Goal: Information Seeking & Learning: Learn about a topic

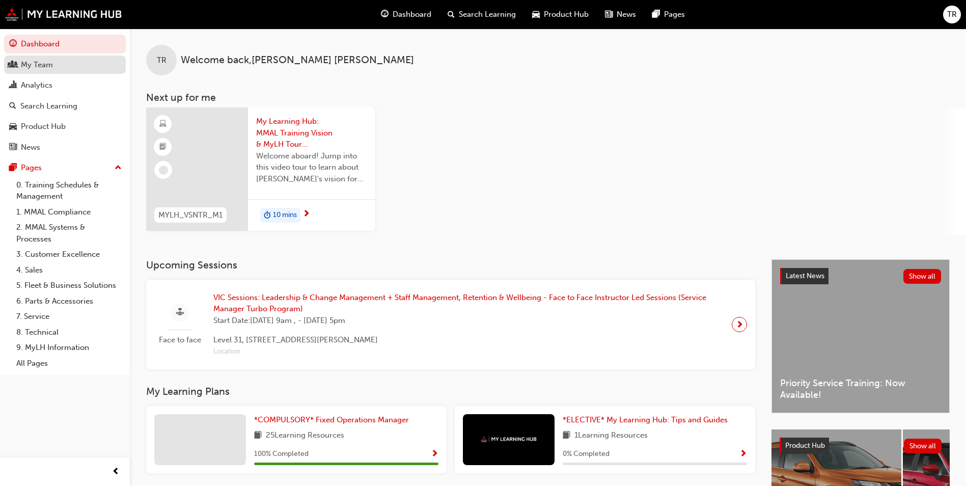
click at [40, 67] on div "My Team" at bounding box center [37, 65] width 32 height 12
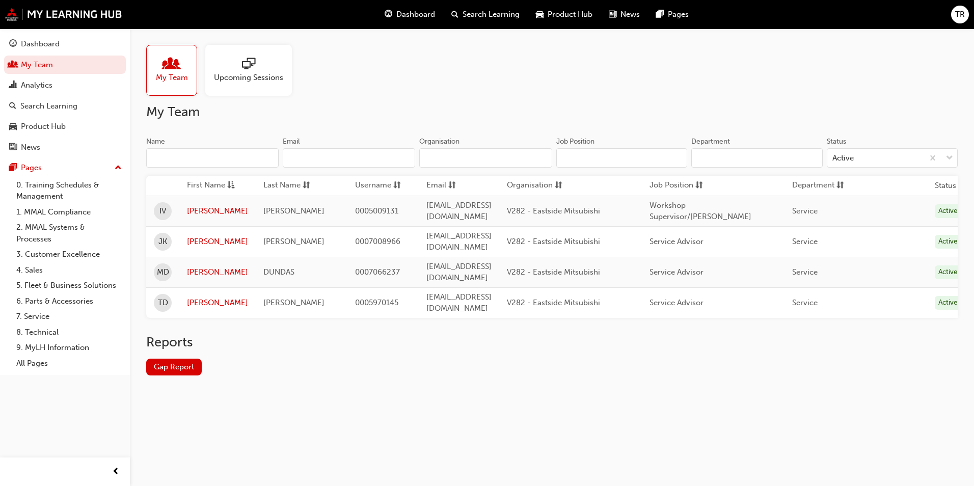
click at [256, 74] on span "Upcoming Sessions" at bounding box center [248, 78] width 69 height 12
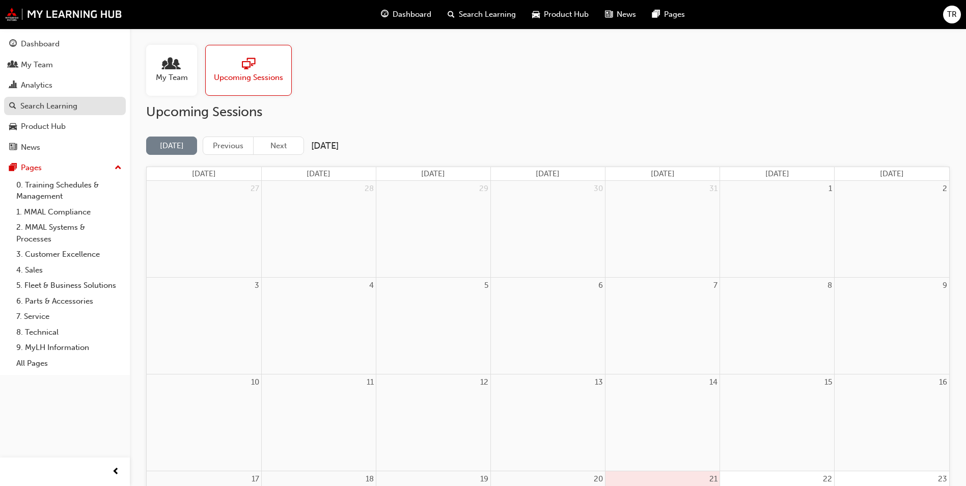
click at [57, 102] on div "Search Learning" at bounding box center [48, 106] width 57 height 12
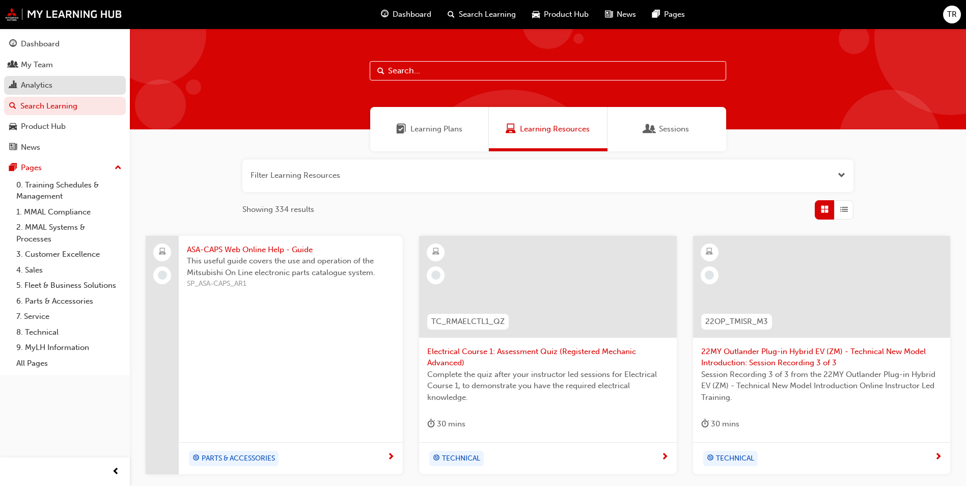
click at [52, 86] on div "Analytics" at bounding box center [37, 85] width 32 height 12
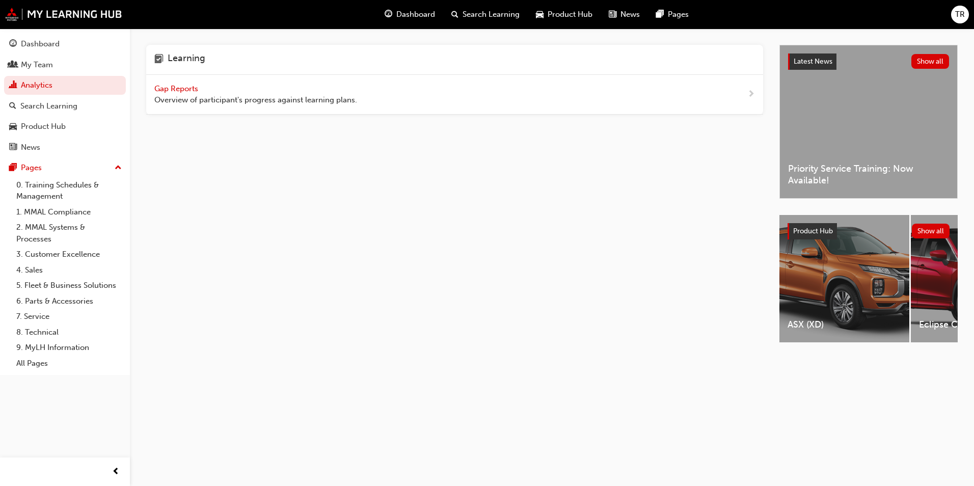
click at [187, 89] on span "Gap Reports" at bounding box center [177, 88] width 46 height 9
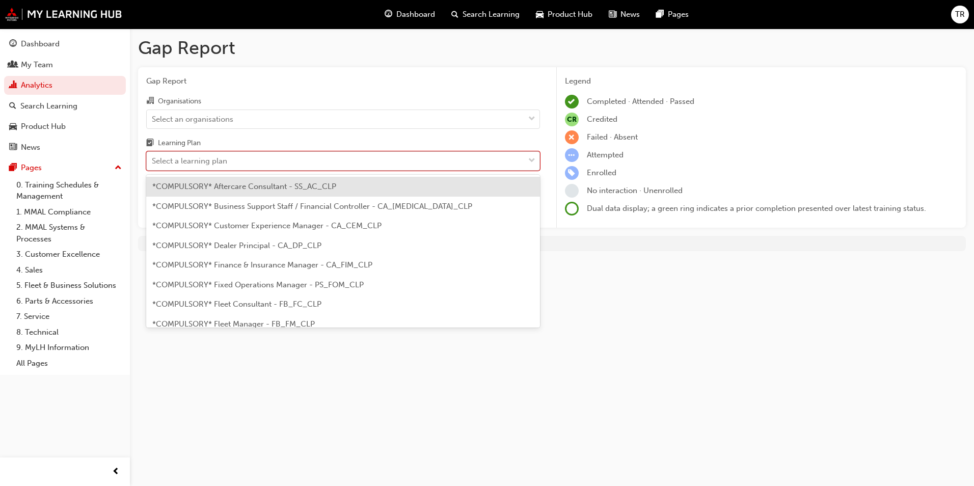
click at [218, 161] on div "Select a learning plan" at bounding box center [189, 161] width 75 height 12
click at [153, 161] on input "Learning Plan option *COMPULSORY* Aftercare Consultant - SS_AC_CLP focused, 1 o…" at bounding box center [152, 160] width 1 height 9
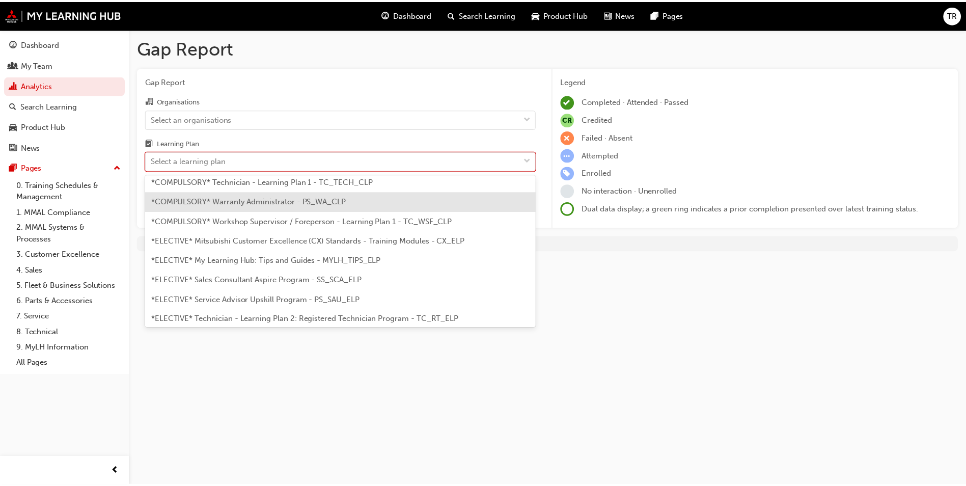
scroll to position [499, 0]
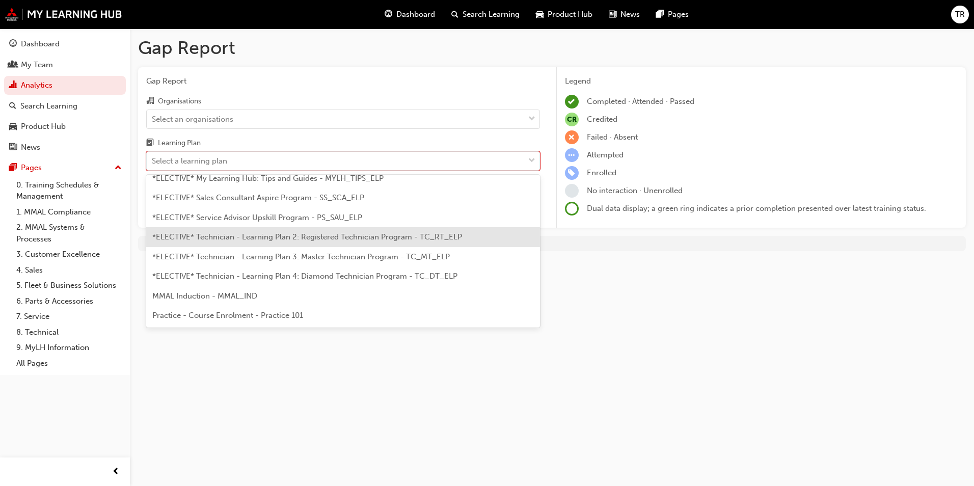
click at [298, 239] on span "*ELECTIVE* Technician - Learning Plan 2: Registered Technician Program - TC_RT_…" at bounding box center [307, 236] width 310 height 9
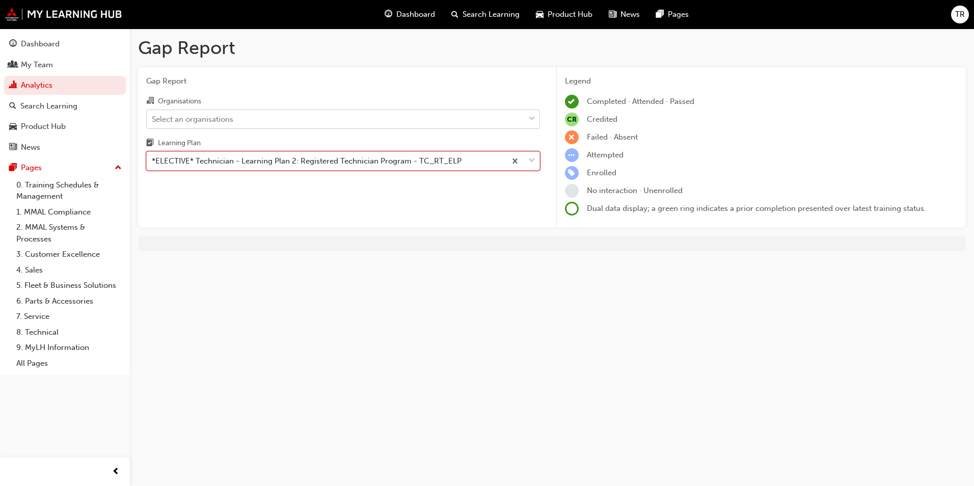
click at [278, 116] on div "Select an organisations" at bounding box center [335, 119] width 377 height 18
click at [153, 116] on input "Organisations Select an organisations" at bounding box center [152, 118] width 1 height 9
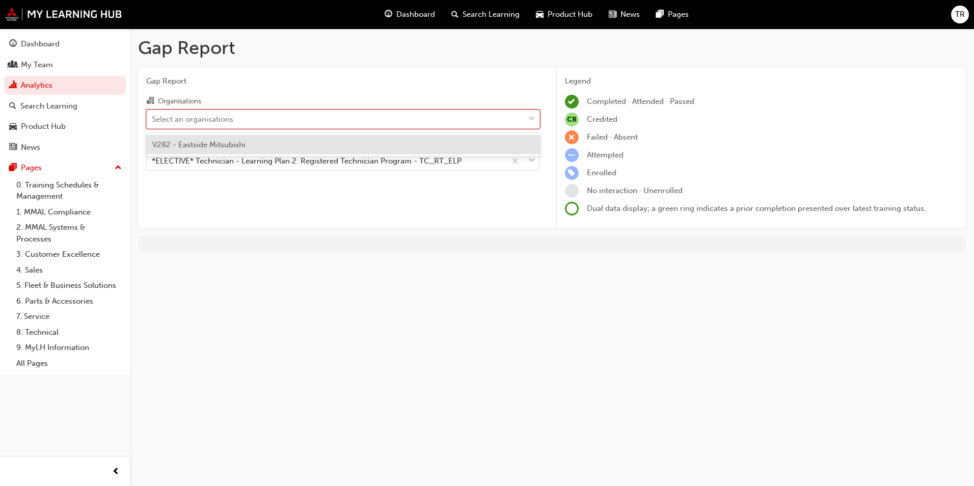
click at [257, 141] on div "V282 - Eastside Mitsubishi" at bounding box center [343, 145] width 394 height 20
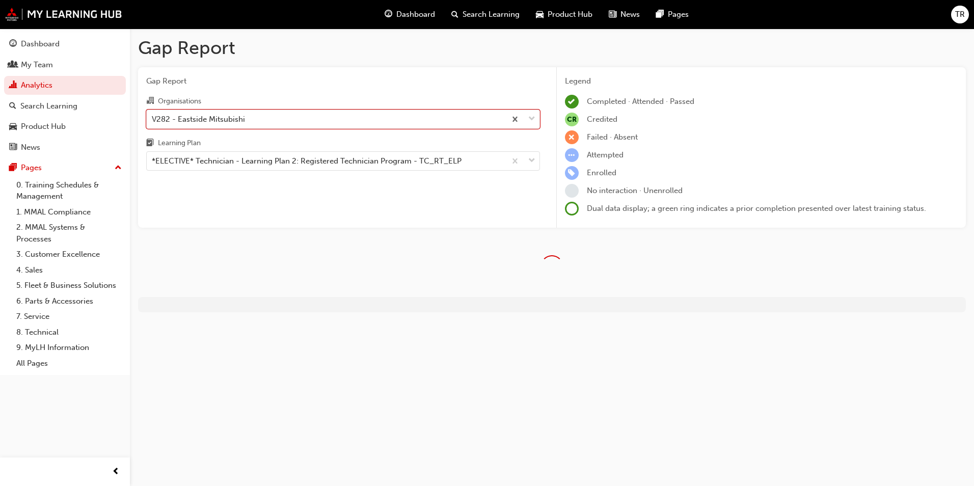
click at [268, 199] on div "Gap Report Organisations option V282 - Eastside Mitsubishi, selected. 0 results…" at bounding box center [343, 147] width 410 height 161
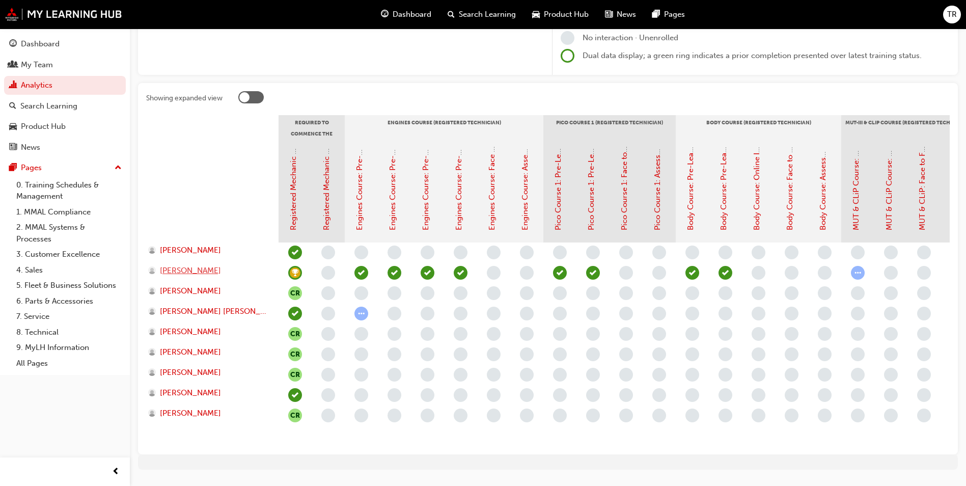
click at [198, 268] on span "[PERSON_NAME]" at bounding box center [190, 271] width 61 height 12
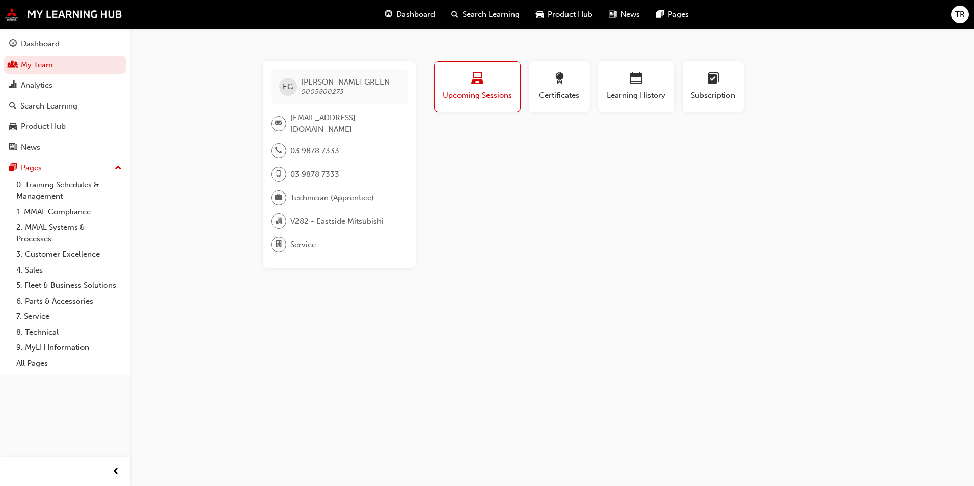
click at [474, 94] on span "Upcoming Sessions" at bounding box center [477, 96] width 70 height 12
click at [548, 88] on div "Certificates" at bounding box center [559, 86] width 46 height 29
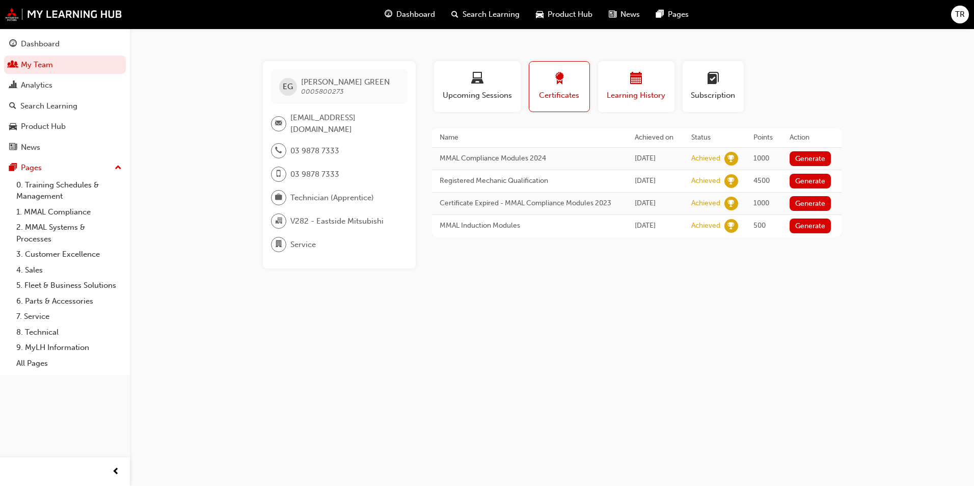
click at [632, 73] on span "calendar-icon" at bounding box center [636, 79] width 12 height 14
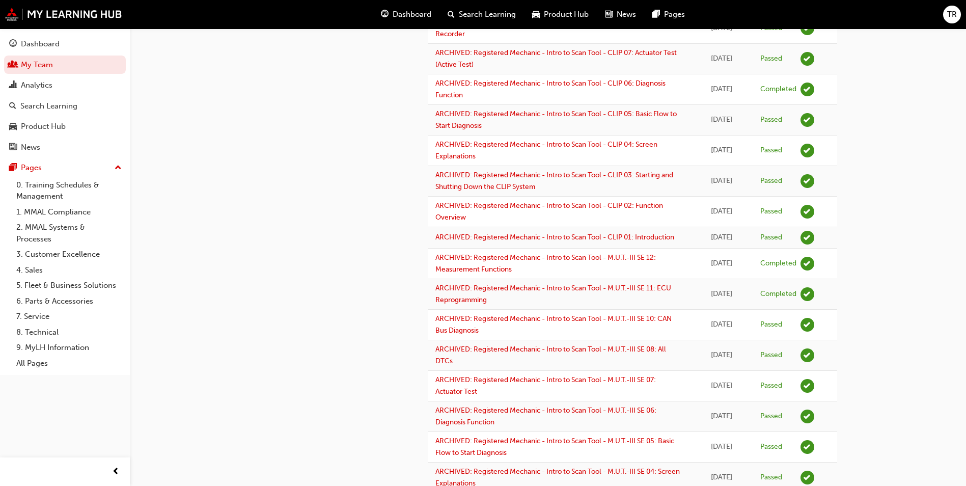
scroll to position [1202, 0]
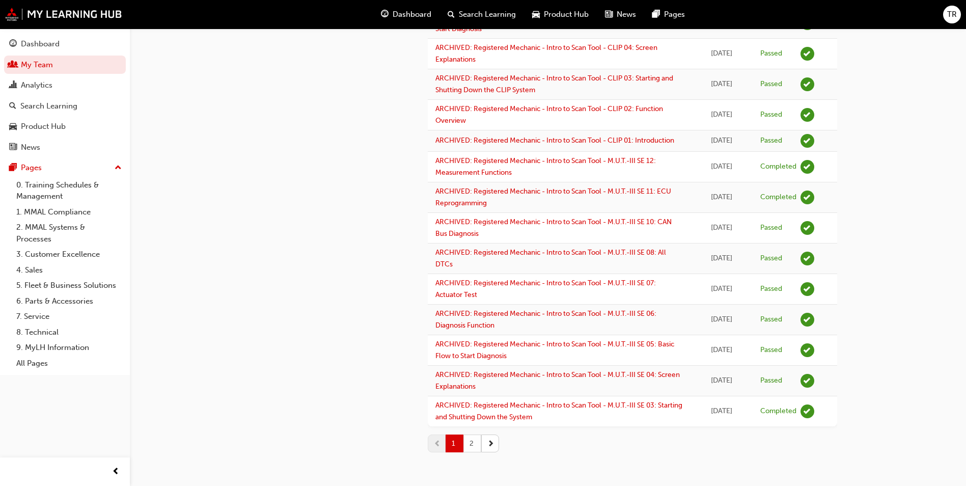
click at [473, 443] on button "2" at bounding box center [473, 443] width 18 height 18
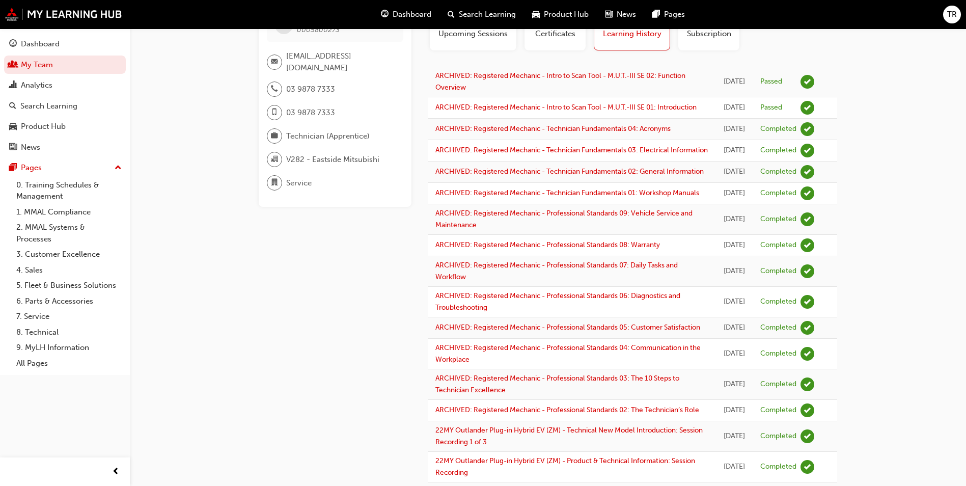
scroll to position [0, 0]
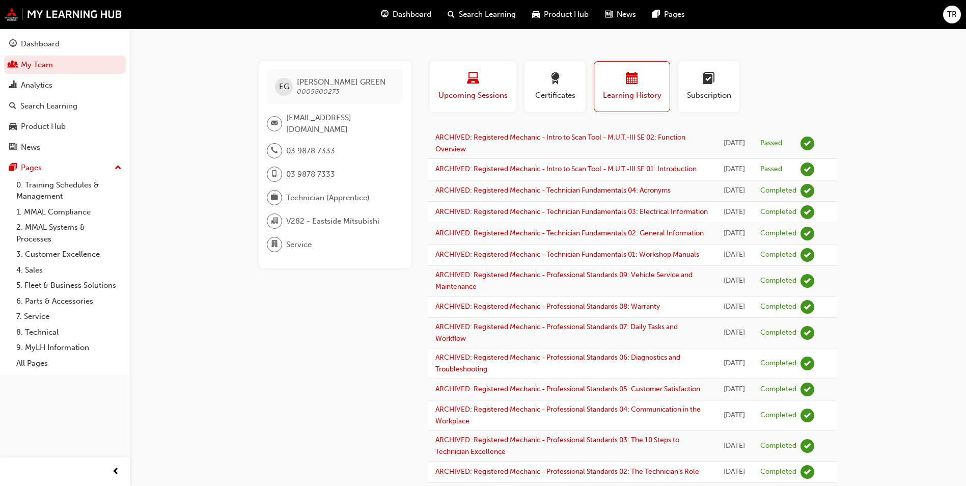
click at [475, 84] on span "laptop-icon" at bounding box center [473, 79] width 12 height 14
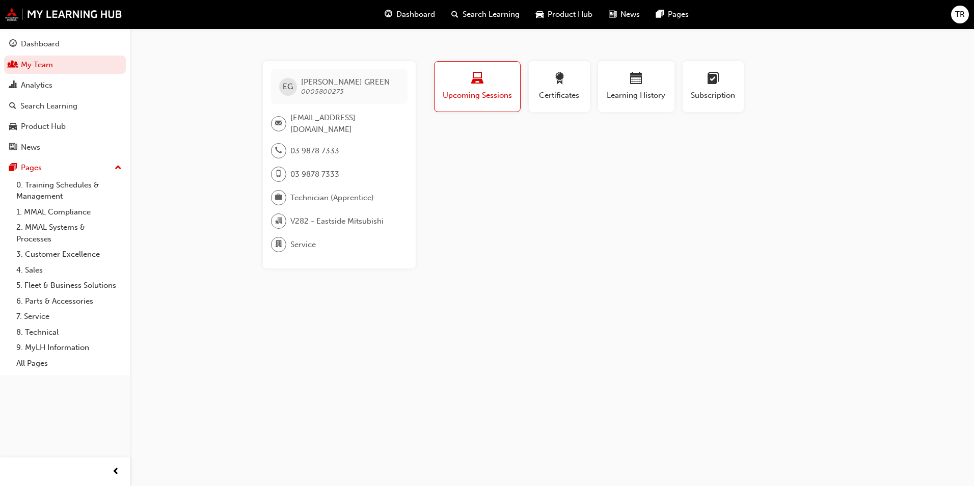
click at [475, 84] on span "laptop-icon" at bounding box center [477, 79] width 12 height 14
click at [218, 203] on div "EG [PERSON_NAME] 0005800273 [EMAIL_ADDRESS][DOMAIN_NAME] 03 9878 7333 03 9878 7…" at bounding box center [487, 243] width 974 height 486
click at [57, 110] on div "Search Learning" at bounding box center [48, 106] width 57 height 12
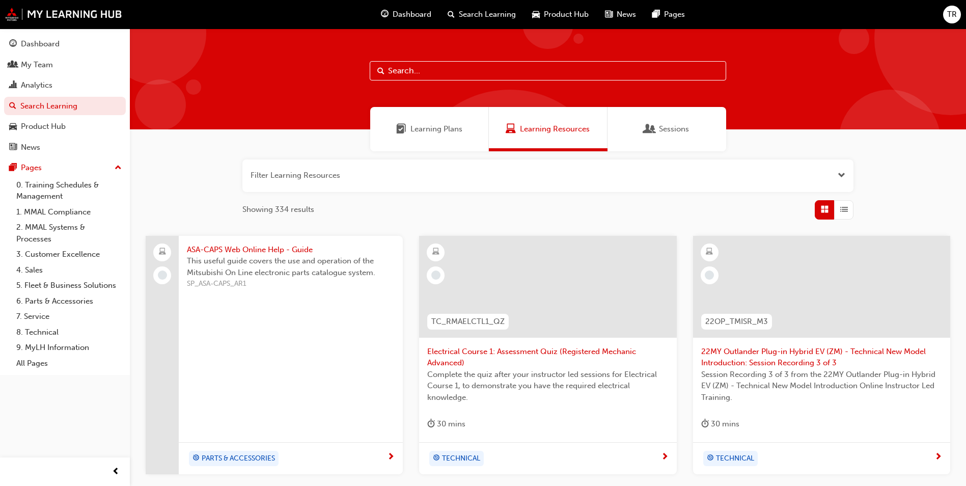
click at [419, 75] on input "text" at bounding box center [548, 70] width 357 height 19
type input "asx"
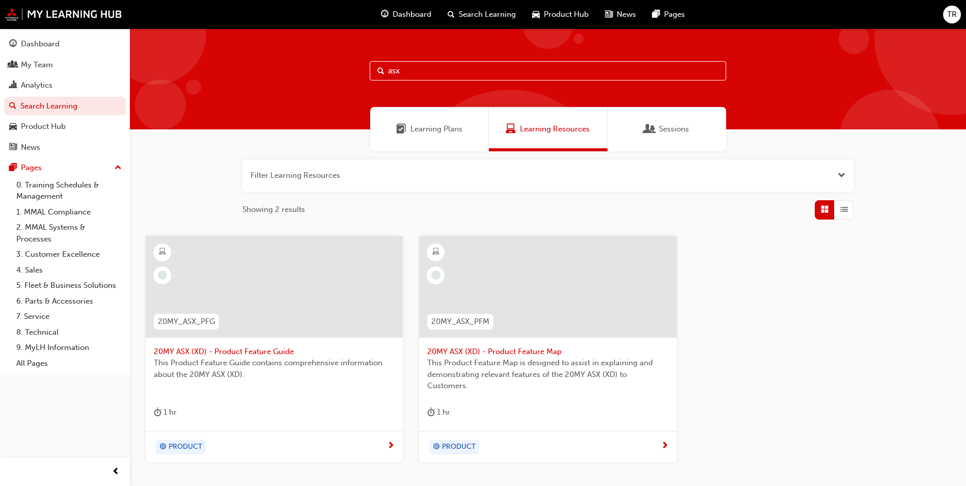
click at [686, 127] on span "Sessions" at bounding box center [674, 129] width 30 height 12
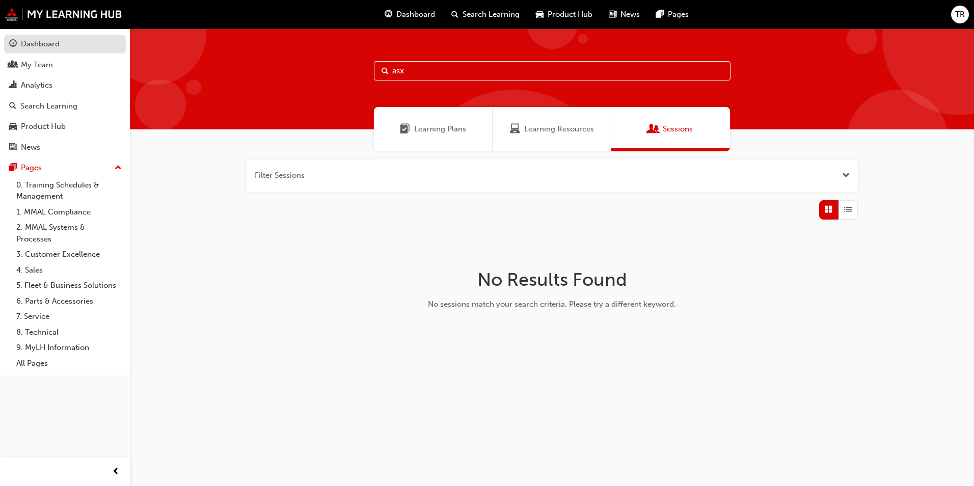
click at [32, 40] on div "Dashboard" at bounding box center [40, 44] width 39 height 12
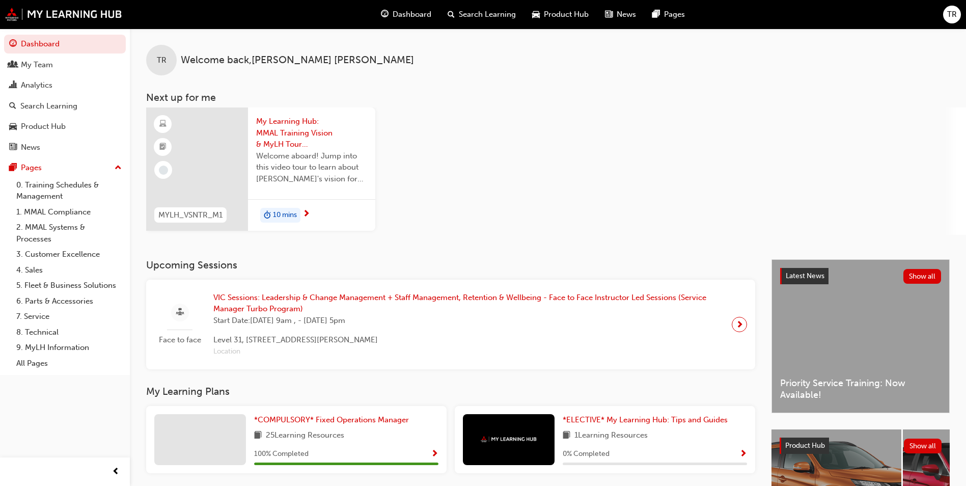
scroll to position [119, 0]
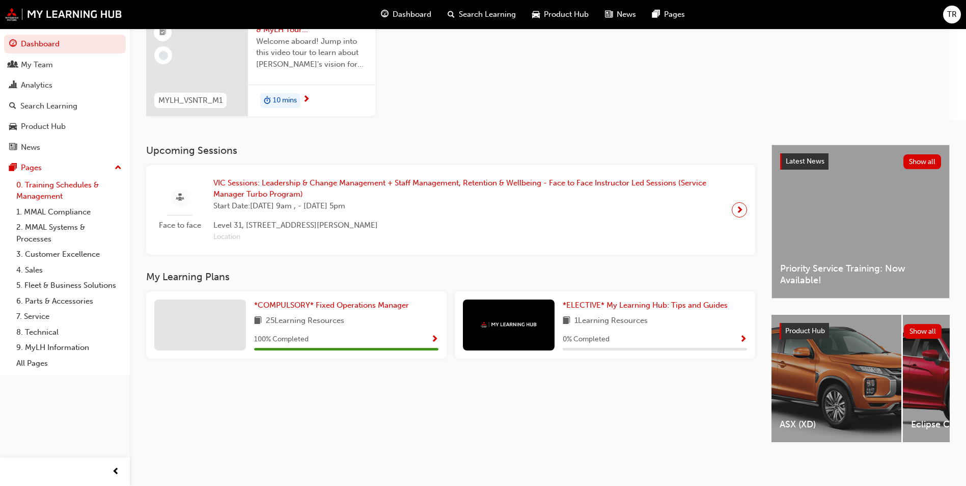
click at [47, 190] on link "0. Training Schedules & Management" at bounding box center [69, 190] width 114 height 27
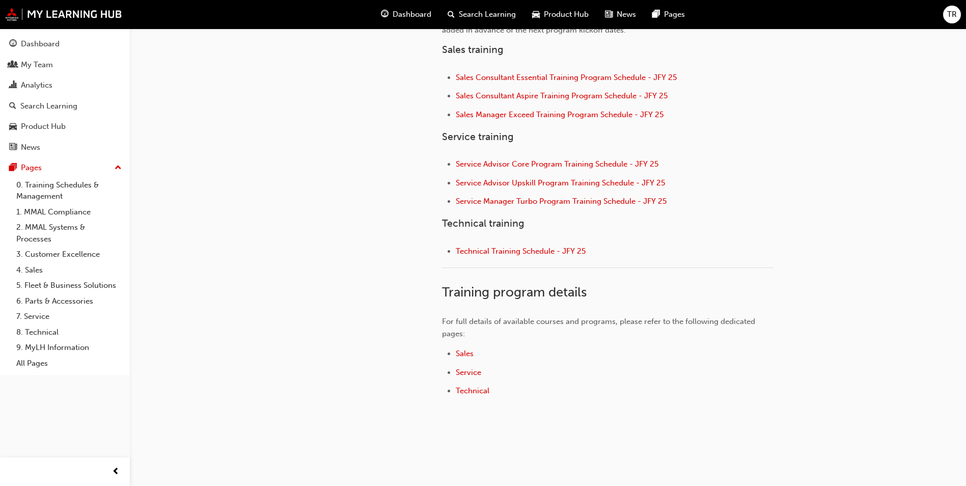
scroll to position [255, 0]
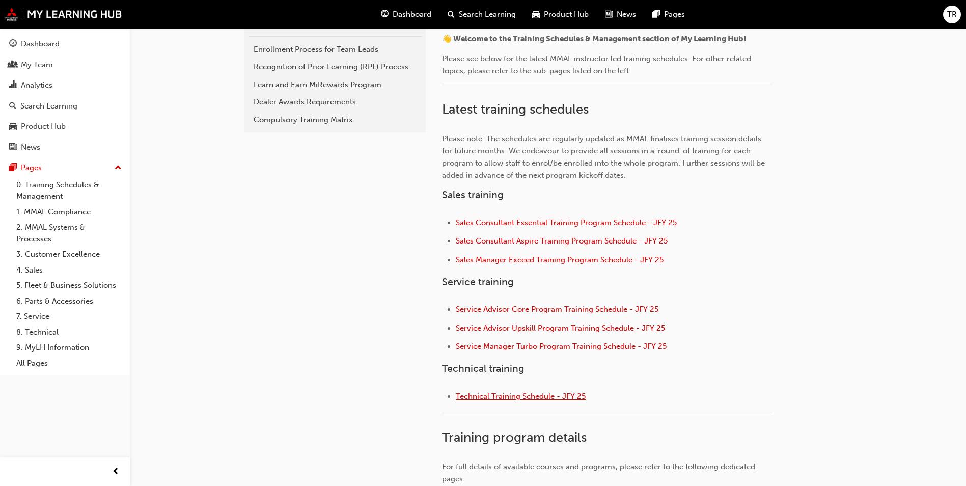
click at [524, 396] on span "Technical Training Schedule - JFY 25" at bounding box center [521, 396] width 130 height 9
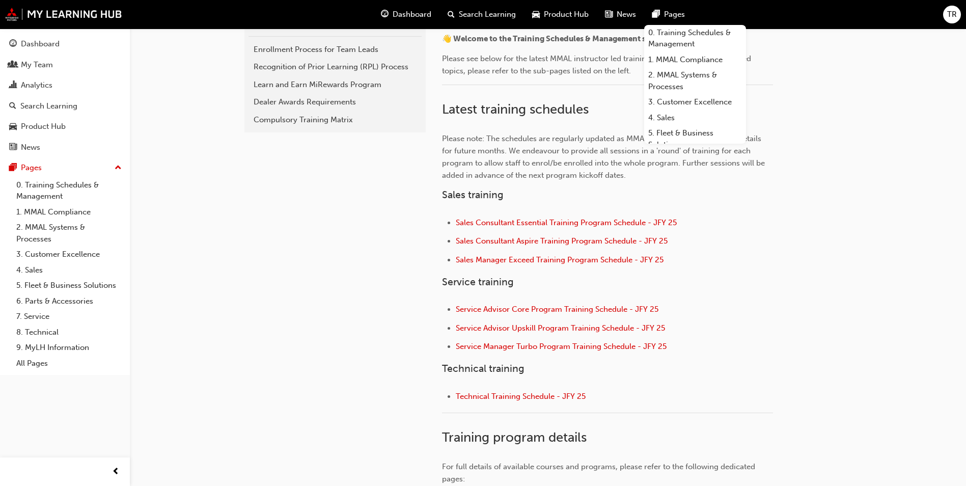
click at [317, 228] on div "training-schedules-management 0. Training Schedules & Management Enrollment Pro…" at bounding box center [333, 291] width 183 height 627
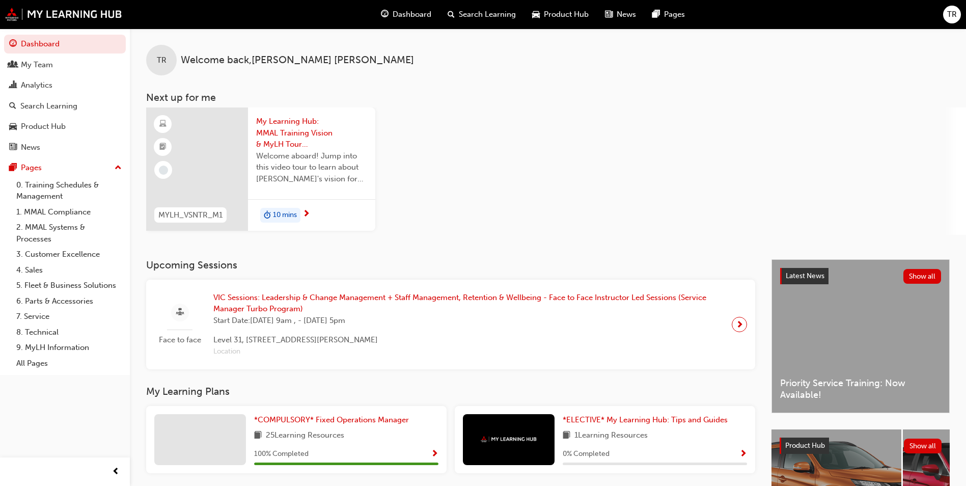
click at [455, 155] on div "MYLH_VSNTR_M1 My Learning Hub: MMAL Training Vision & MyLH Tour (Elective) Welc…" at bounding box center [556, 170] width 820 height 127
